Goal: Browse casually: Explore the website without a specific task or goal

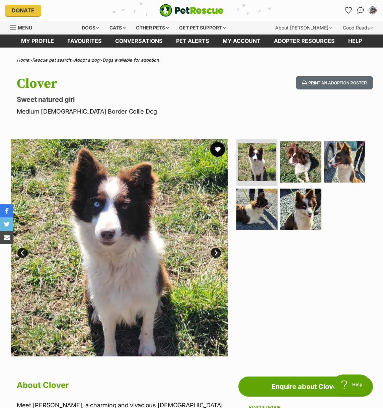
click at [218, 152] on button "favourite" at bounding box center [217, 149] width 15 height 15
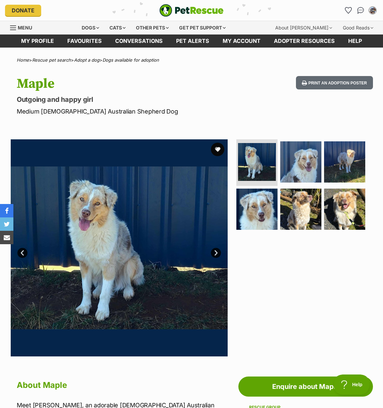
click at [218, 251] on link "Next" at bounding box center [216, 253] width 10 height 10
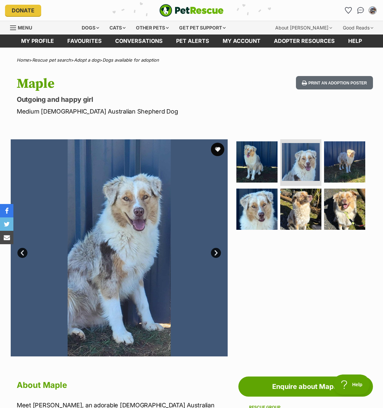
click at [218, 251] on link "Next" at bounding box center [216, 253] width 10 height 10
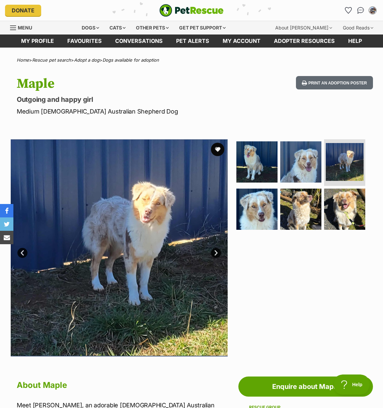
click at [218, 251] on link "Next" at bounding box center [216, 253] width 10 height 10
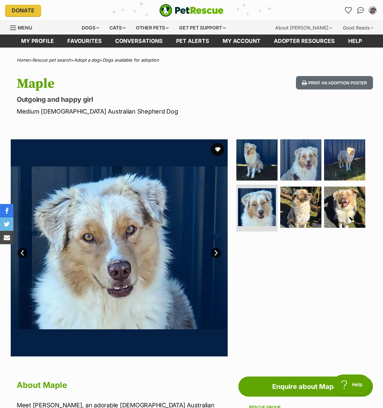
click at [218, 251] on link "Next" at bounding box center [216, 253] width 10 height 10
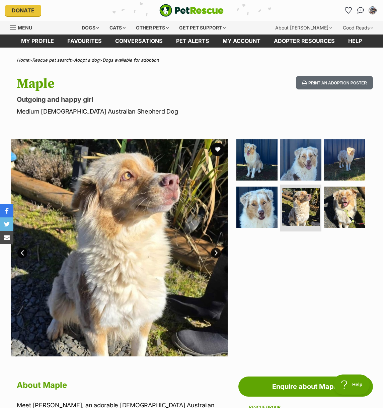
click at [218, 251] on link "Next" at bounding box center [216, 253] width 10 height 10
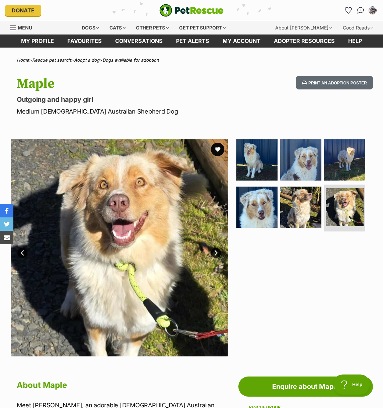
click at [218, 251] on link "Next" at bounding box center [216, 253] width 10 height 10
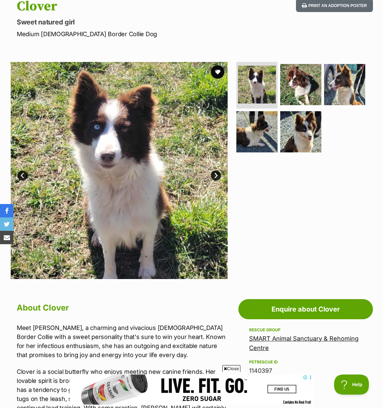
scroll to position [75, 0]
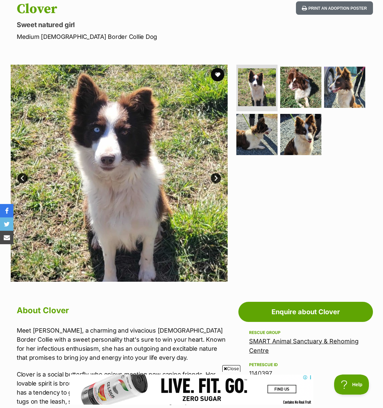
click at [215, 176] on link "Next" at bounding box center [216, 178] width 10 height 10
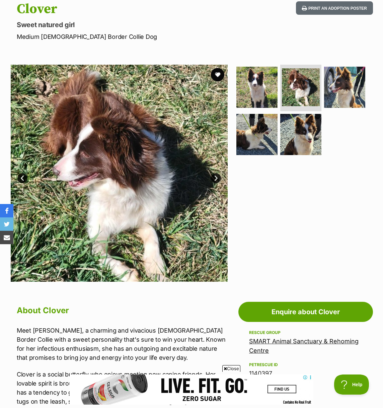
click at [215, 176] on link "Next" at bounding box center [216, 178] width 10 height 10
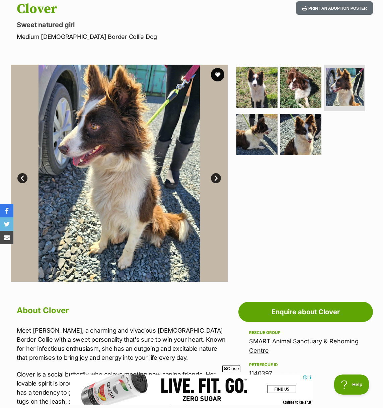
click at [215, 176] on link "Next" at bounding box center [216, 178] width 10 height 10
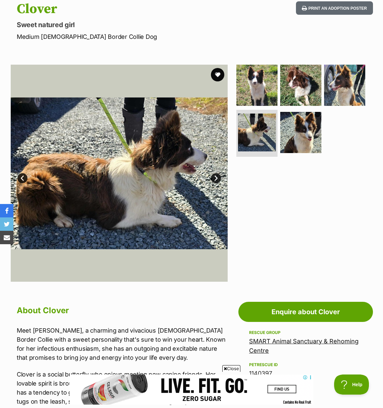
click at [215, 176] on link "Next" at bounding box center [216, 178] width 10 height 10
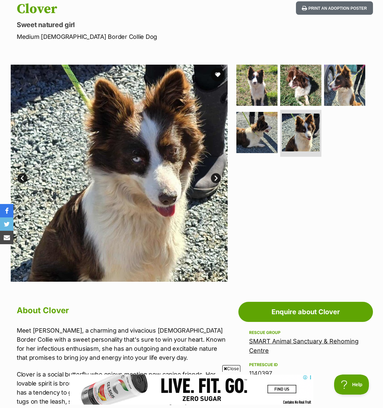
click at [215, 176] on link "Next" at bounding box center [216, 178] width 10 height 10
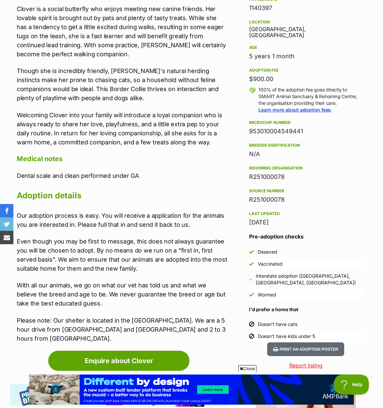
scroll to position [0, 0]
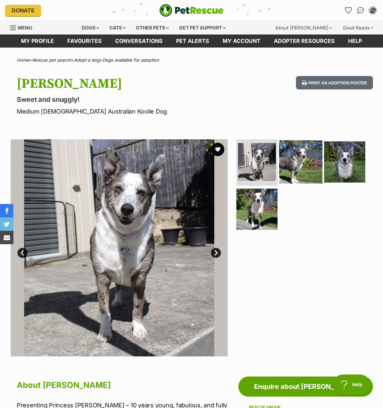
click at [286, 163] on img at bounding box center [300, 161] width 43 height 43
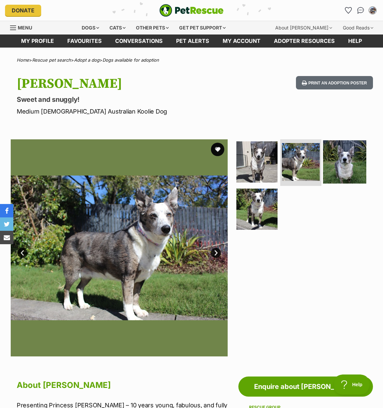
click at [326, 163] on img at bounding box center [344, 161] width 43 height 43
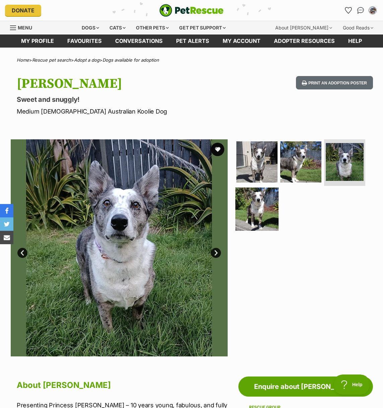
click at [244, 207] on img at bounding box center [256, 208] width 43 height 43
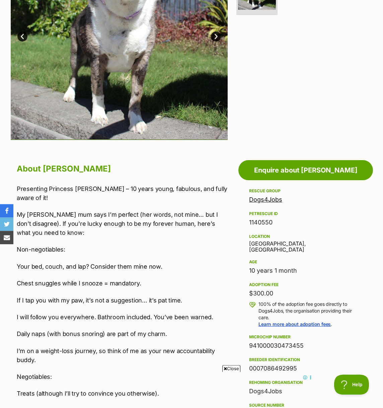
scroll to position [226, 0]
